Goal: Task Accomplishment & Management: Manage account settings

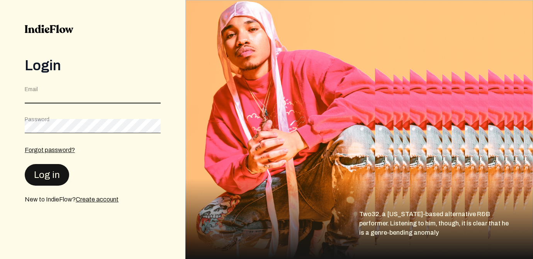
type input "[EMAIL_ADDRESS][DOMAIN_NAME]"
click at [53, 171] on button "Log in" at bounding box center [47, 175] width 44 height 22
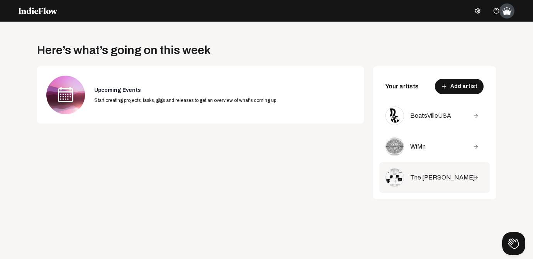
click at [410, 174] on div "The [PERSON_NAME]" at bounding box center [436, 177] width 52 height 9
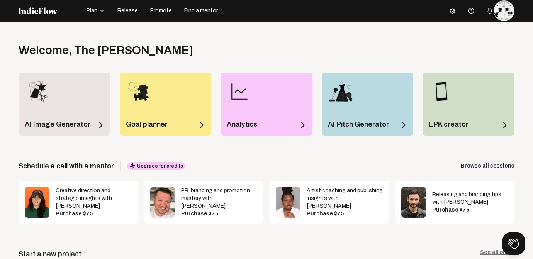
click at [124, 12] on span "Release" at bounding box center [127, 11] width 20 height 8
click at [127, 10] on span "Release" at bounding box center [127, 11] width 20 height 8
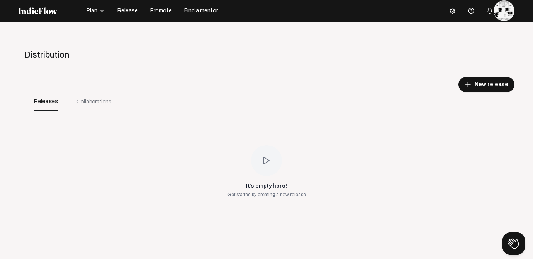
click at [264, 161] on polygon at bounding box center [266, 160] width 5 height 7
click at [309, 167] on div "It’s empty here! Get started by creating a new release" at bounding box center [267, 171] width 496 height 121
click at [309, 168] on div "It’s empty here! Get started by creating a new release" at bounding box center [267, 171] width 496 height 121
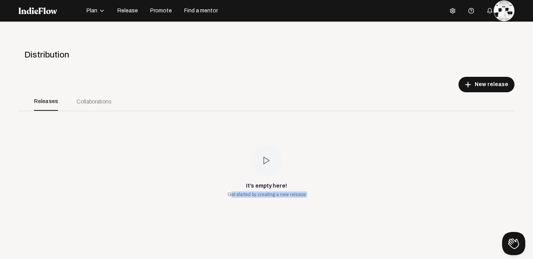
click at [309, 168] on div "It’s empty here! Get started by creating a new release" at bounding box center [267, 171] width 496 height 121
click at [514, 240] on button at bounding box center [512, 242] width 23 height 23
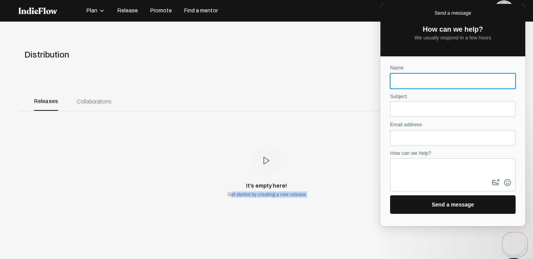
click at [316, 192] on div "It’s empty here! Get started by creating a new release" at bounding box center [267, 171] width 496 height 121
